Goal: Navigation & Orientation: Find specific page/section

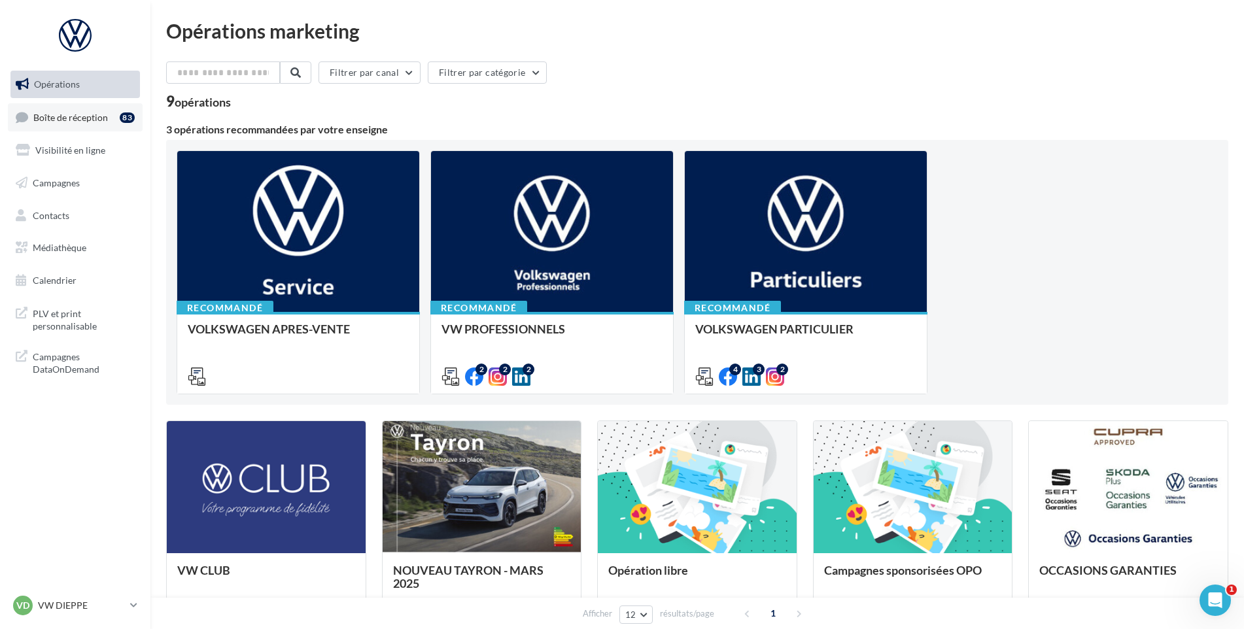
click at [88, 112] on span "Boîte de réception" at bounding box center [70, 116] width 75 height 11
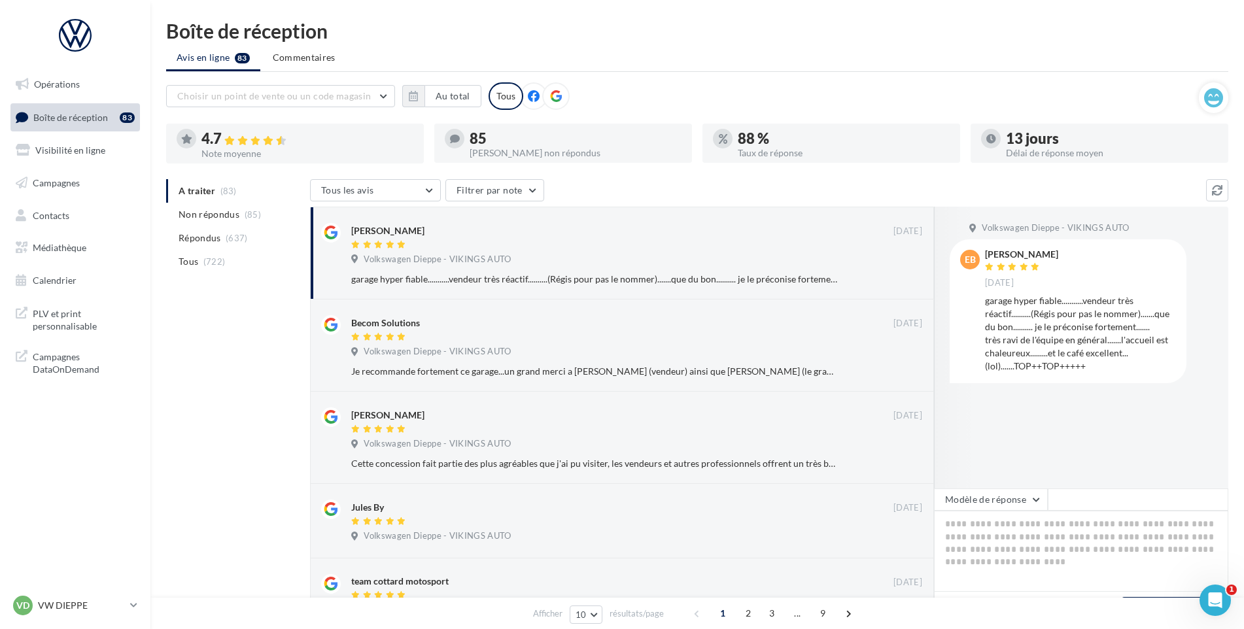
click at [96, 618] on div "VD VW DIEPPE vw-die-vau" at bounding box center [74, 606] width 129 height 26
click at [99, 608] on p "VW DIEPPE" at bounding box center [81, 605] width 87 height 13
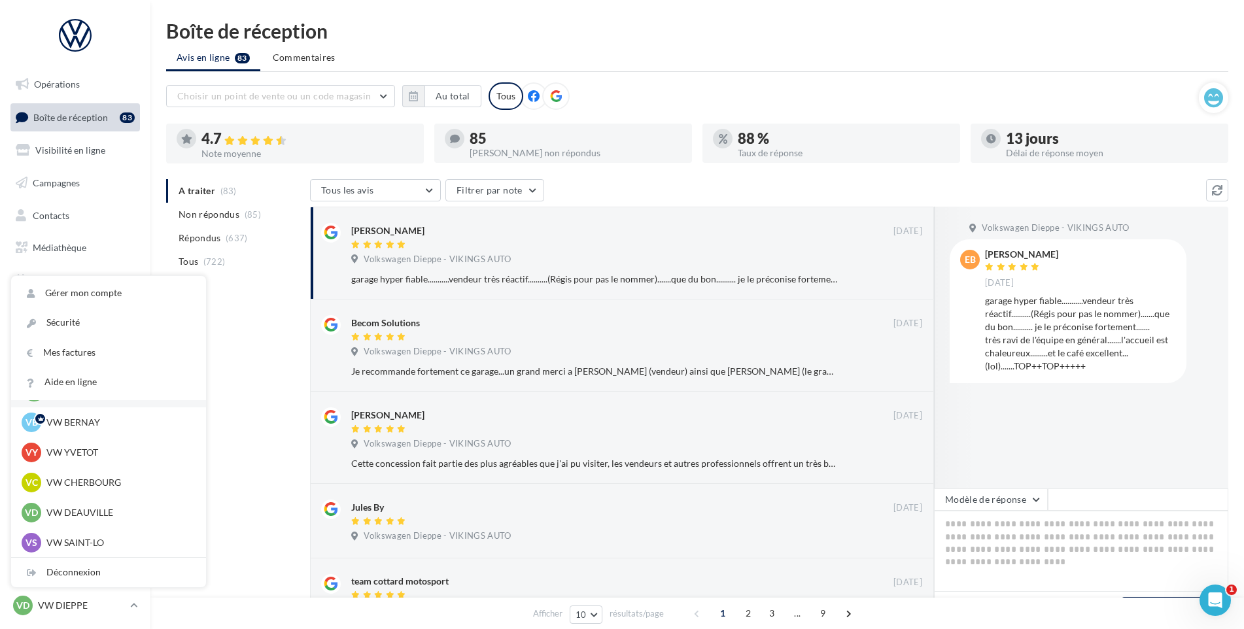
scroll to position [29, 0]
click at [113, 482] on p "VW CHERBOURG" at bounding box center [118, 483] width 144 height 13
